Goal: Obtain resource: Obtain resource

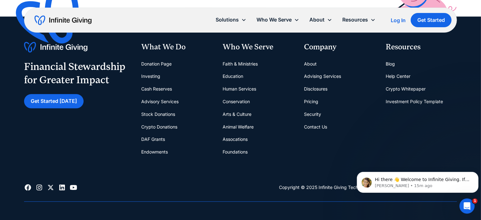
scroll to position [2914, 0]
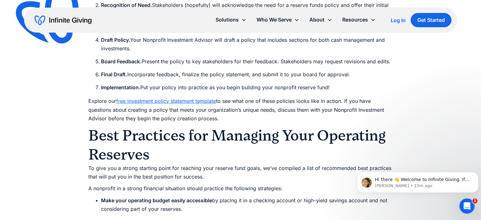
click at [179, 104] on link "free investment policy statement template" at bounding box center [166, 101] width 100 height 6
